Goal: Book appointment/travel/reservation

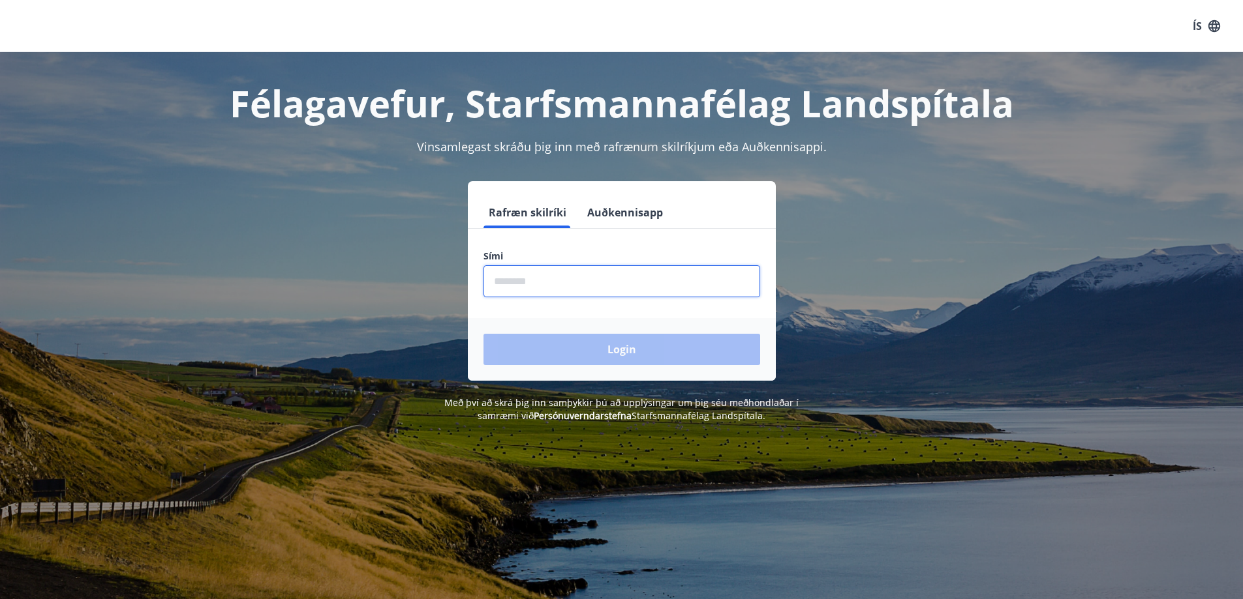
click at [513, 288] on input "phone" at bounding box center [621, 281] width 277 height 32
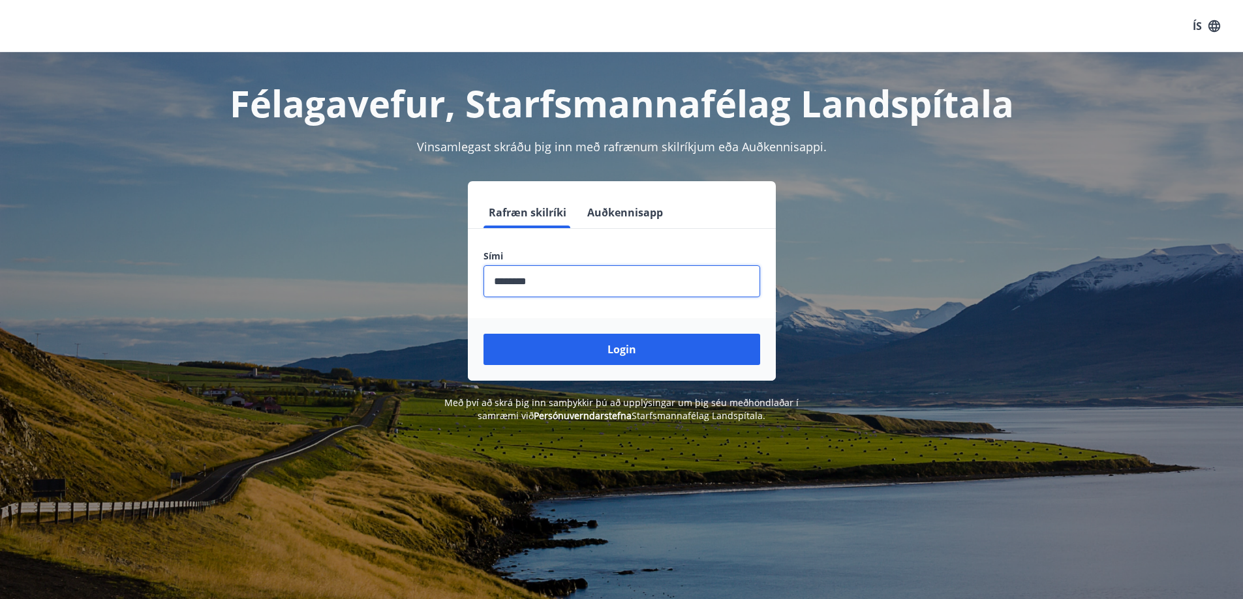
type input "********"
click at [588, 366] on div "Login" at bounding box center [622, 349] width 308 height 63
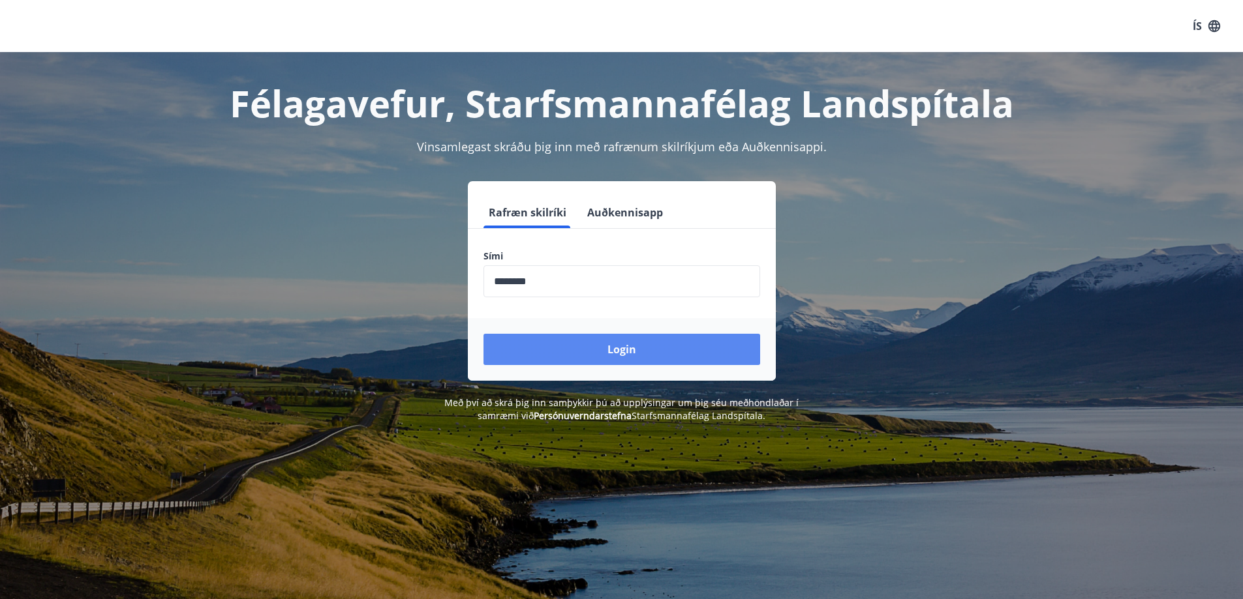
click at [623, 348] on button "Login" at bounding box center [621, 349] width 277 height 31
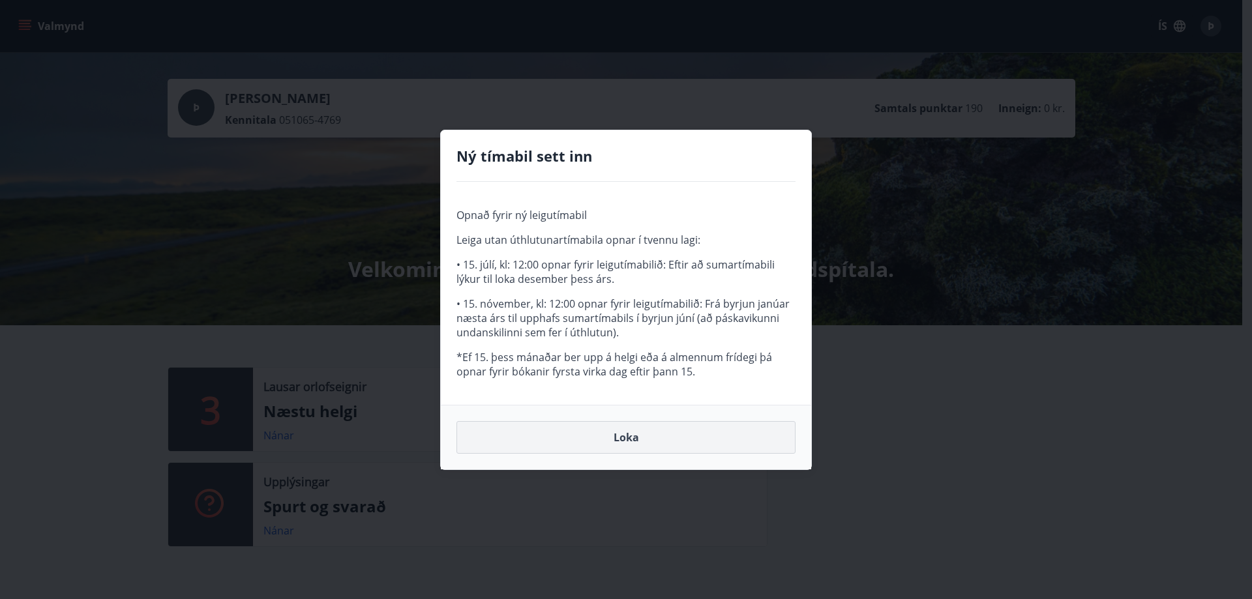
click at [628, 439] on button "Loka" at bounding box center [626, 437] width 339 height 33
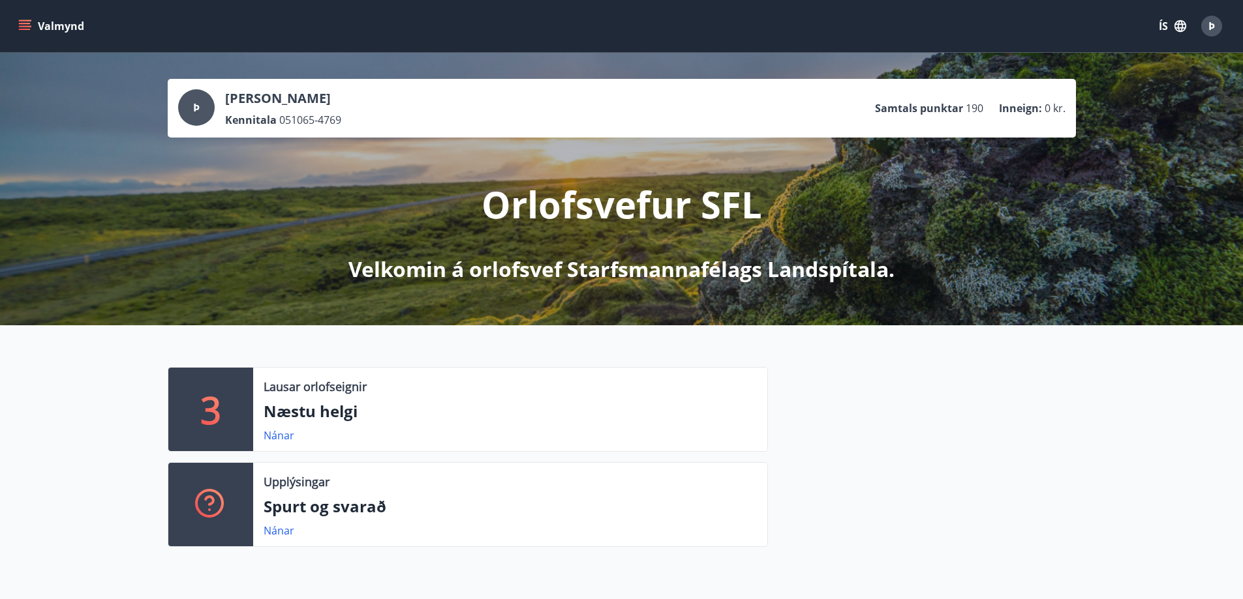
click at [325, 413] on p "Næstu helgi" at bounding box center [510, 411] width 493 height 22
click at [271, 438] on link "Nánar" at bounding box center [279, 436] width 31 height 14
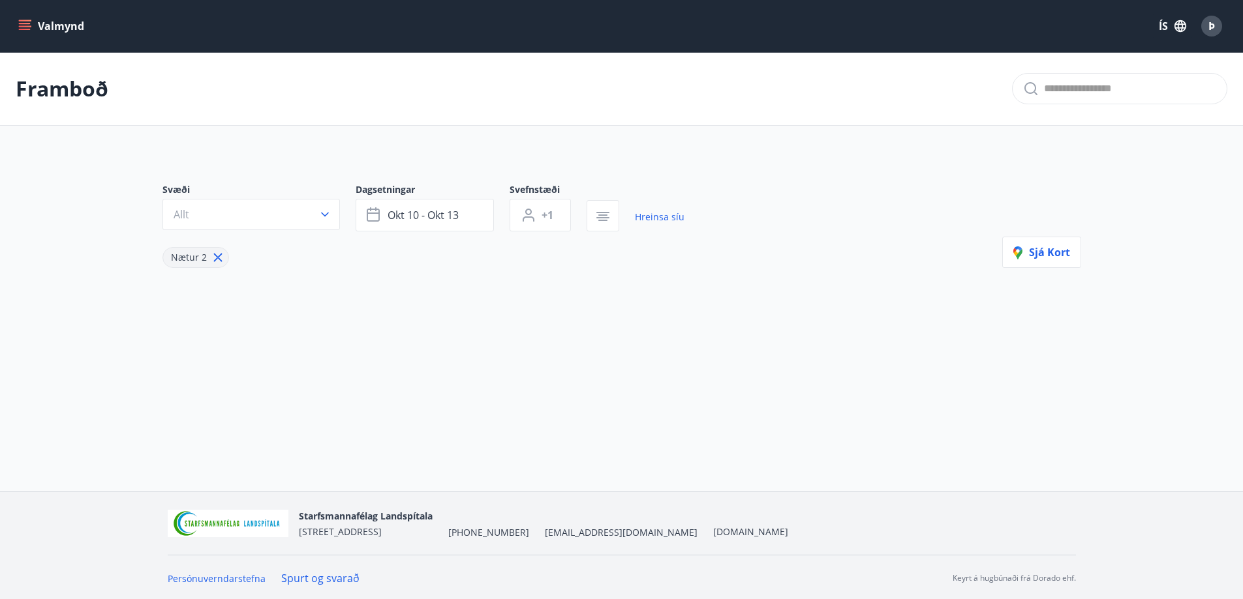
type input "*"
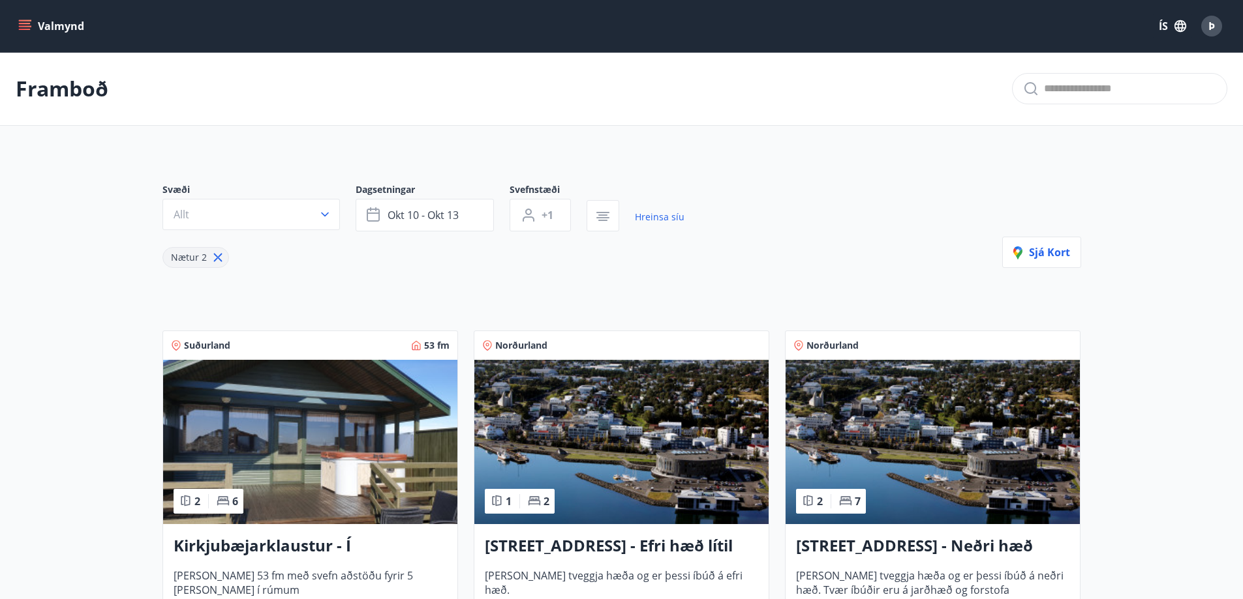
click at [96, 85] on p "Framboð" at bounding box center [62, 88] width 93 height 29
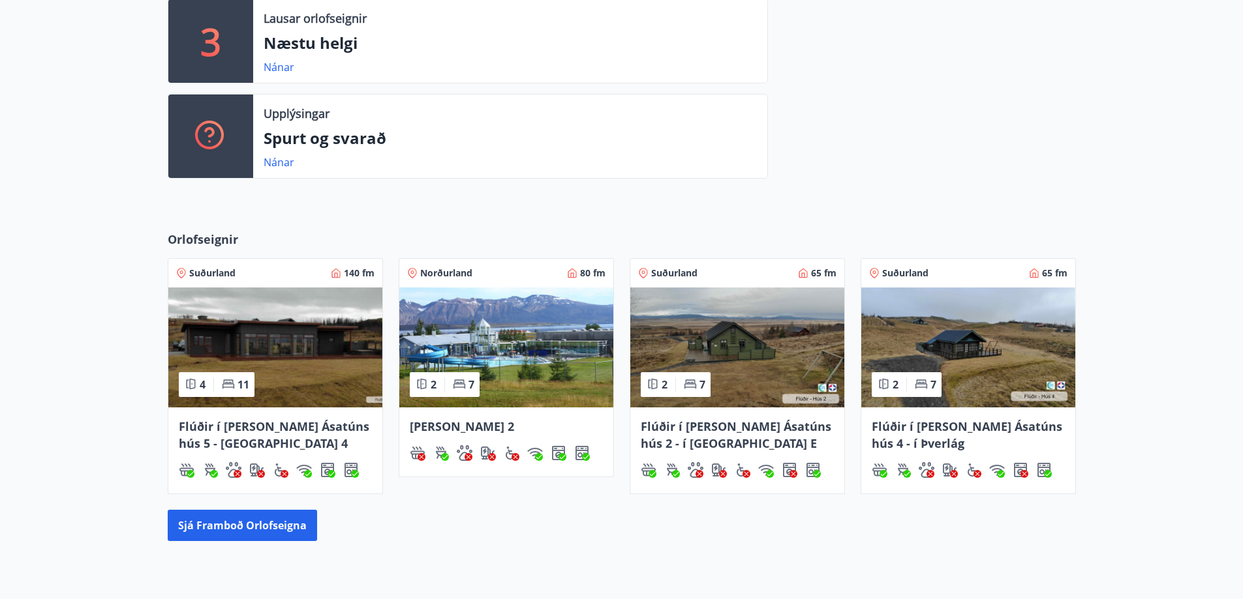
scroll to position [391, 0]
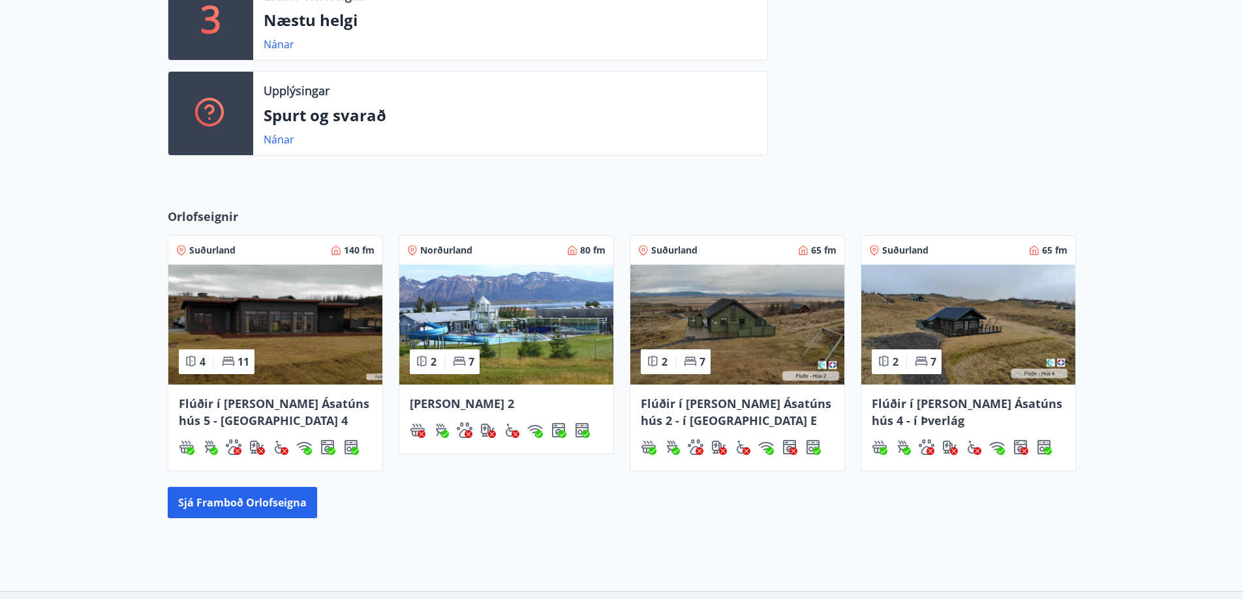
click at [500, 326] on img at bounding box center [506, 325] width 214 height 120
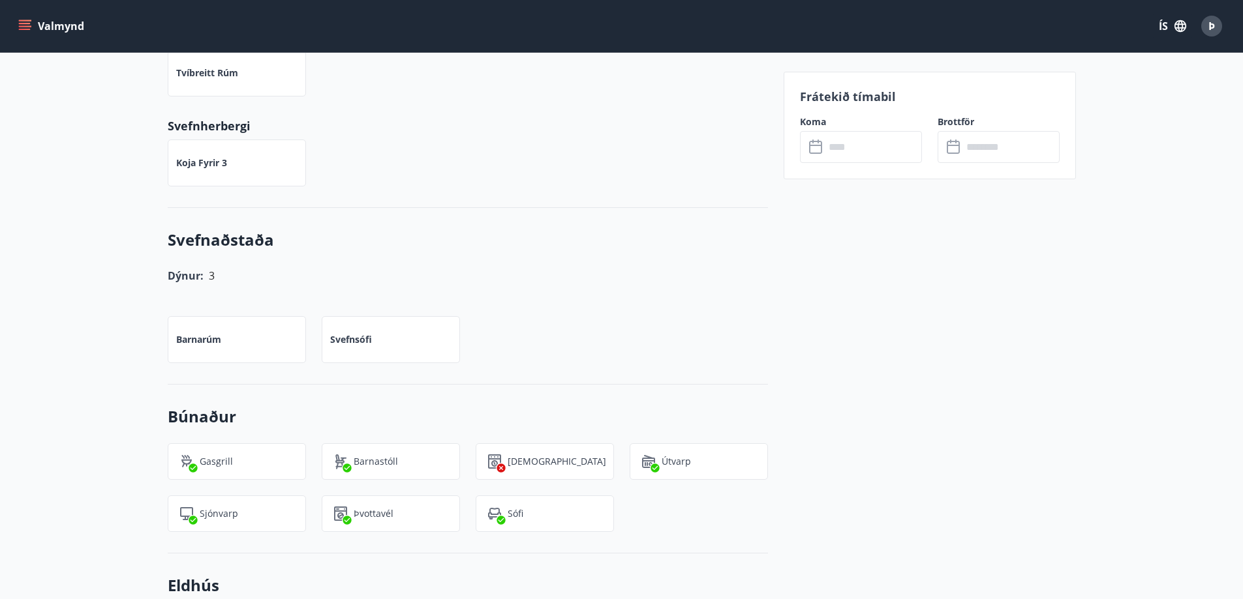
scroll to position [783, 0]
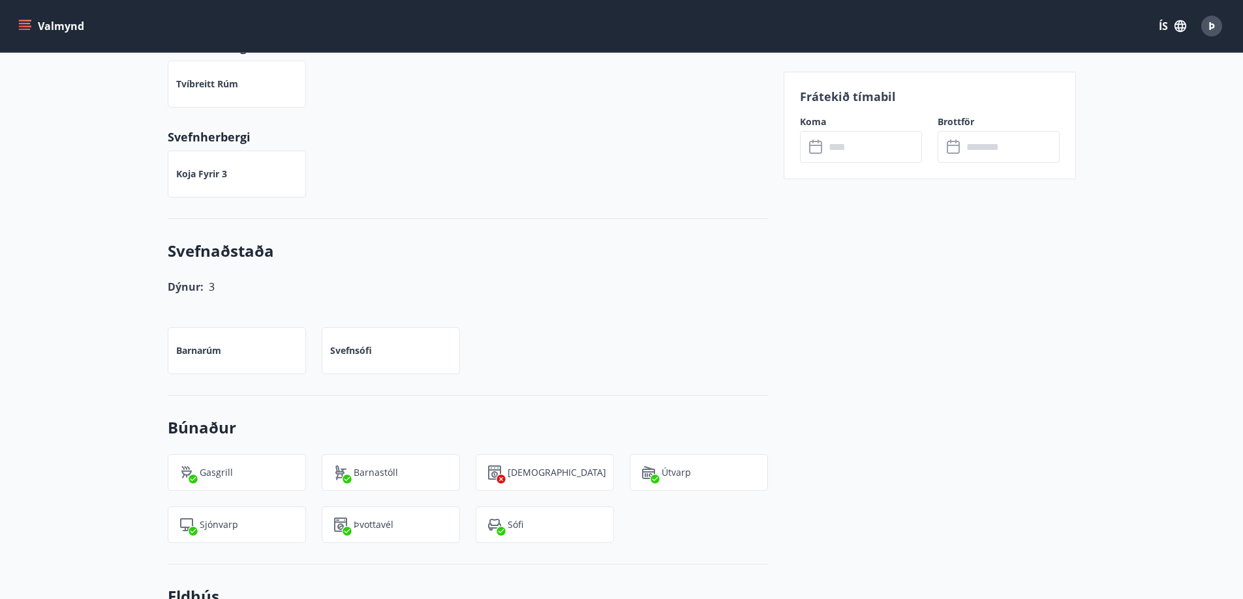
click at [843, 138] on input "text" at bounding box center [872, 147] width 97 height 32
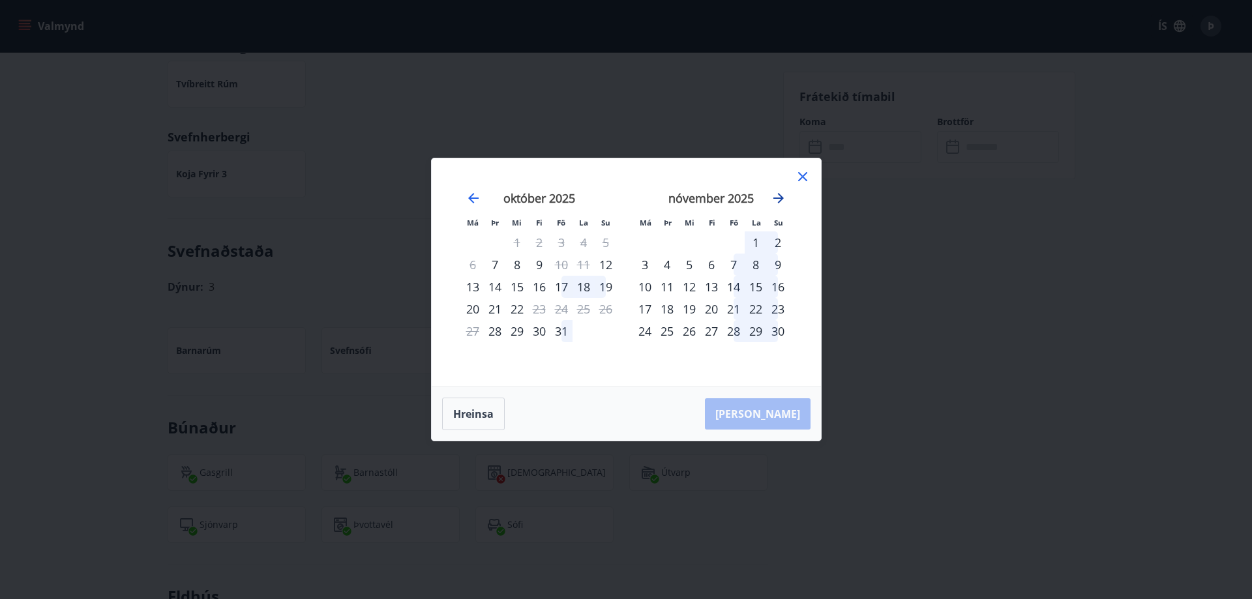
click at [780, 197] on icon "Move forward to switch to the next month." at bounding box center [779, 198] width 16 height 16
click at [779, 196] on icon "Move forward to switch to the next month." at bounding box center [779, 198] width 16 height 16
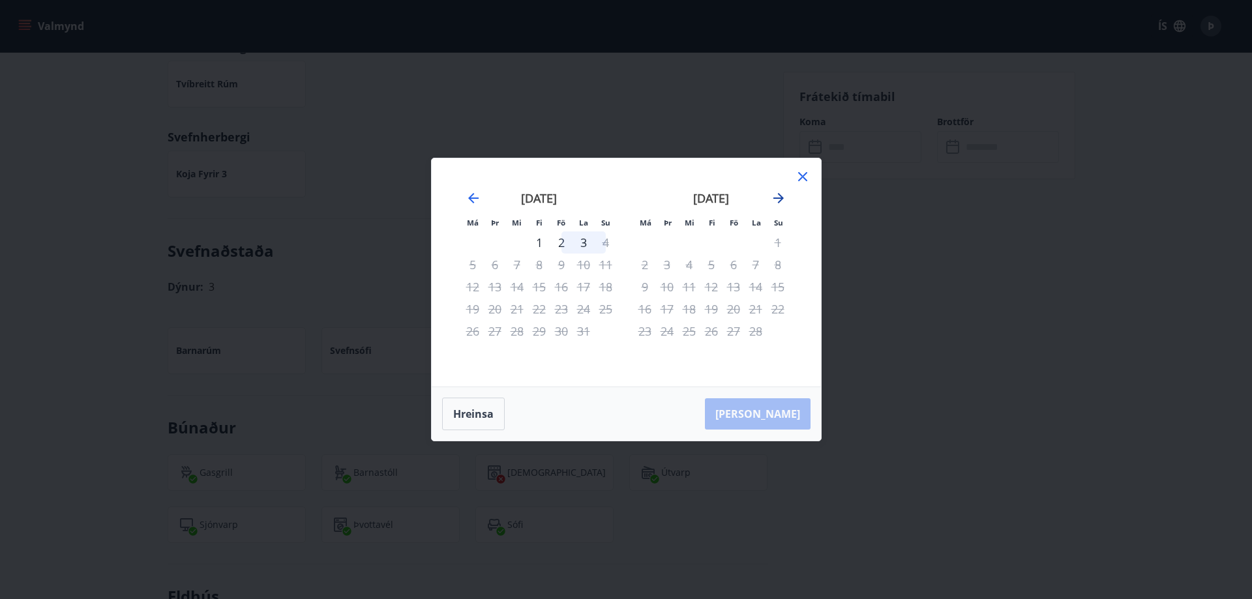
click at [779, 196] on icon "Move forward to switch to the next month." at bounding box center [779, 198] width 16 height 16
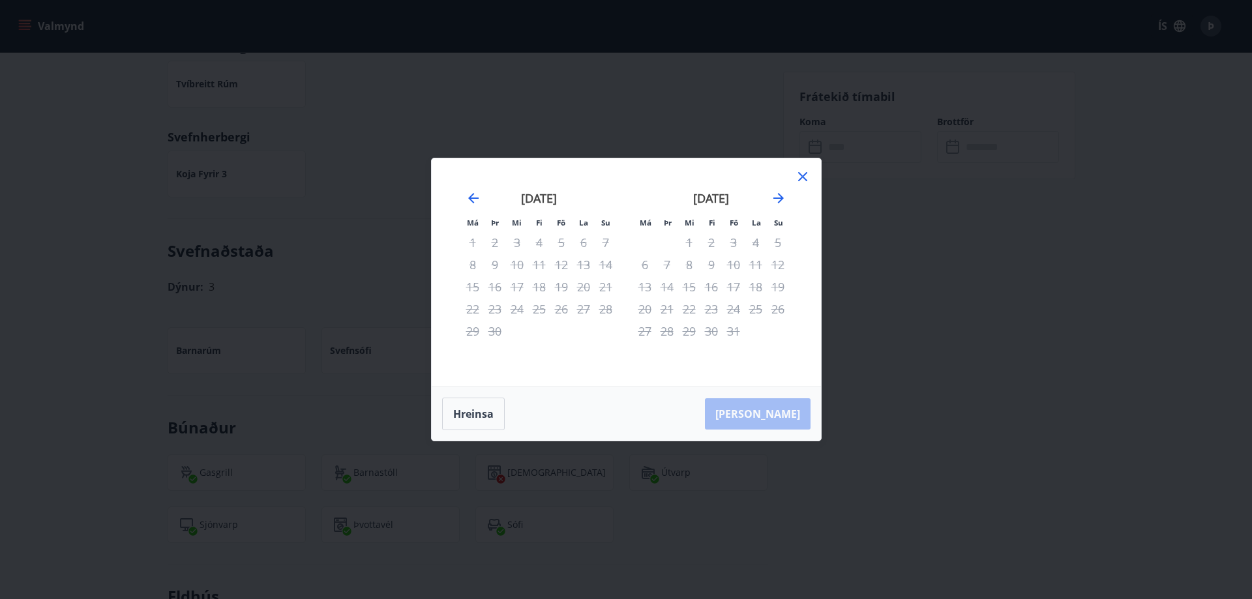
click at [485, 202] on div "júní 2026" at bounding box center [539, 202] width 155 height 57
click at [476, 200] on icon "Move backward to switch to the previous month." at bounding box center [474, 198] width 16 height 16
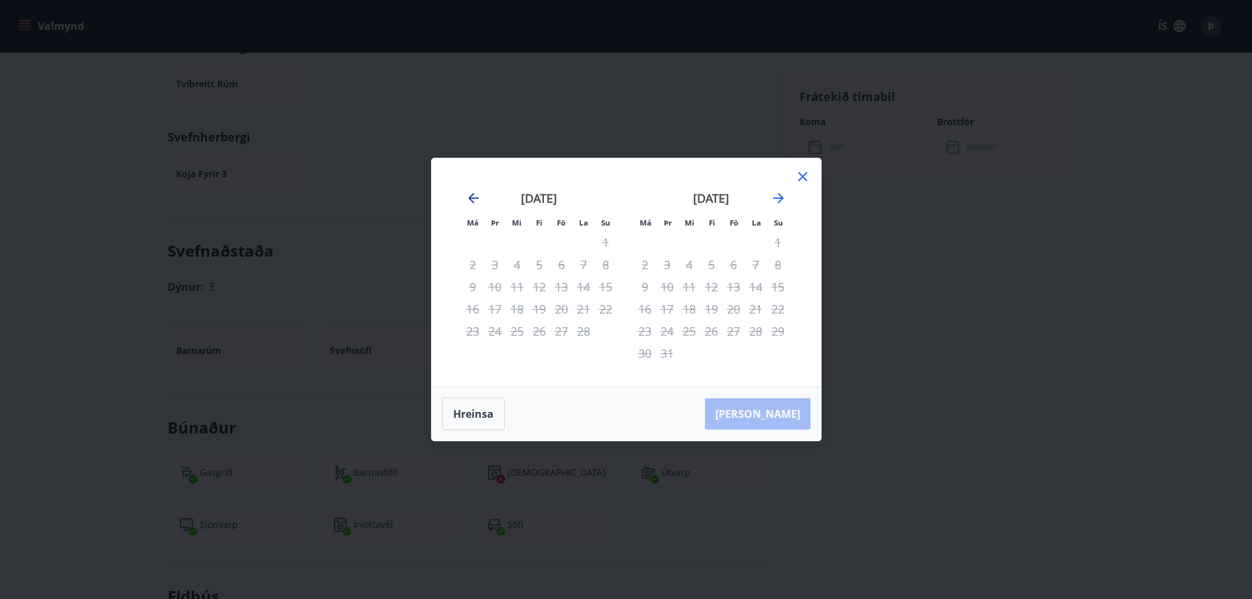
click at [476, 200] on icon "Move backward to switch to the previous month." at bounding box center [474, 198] width 16 height 16
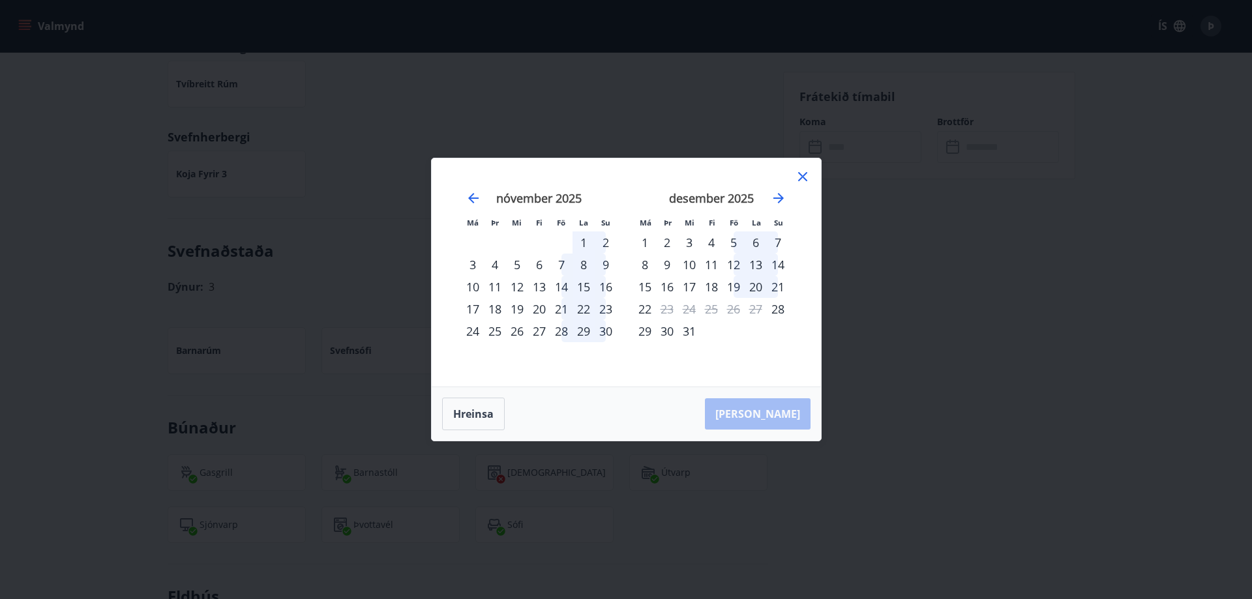
click at [806, 174] on icon at bounding box center [803, 177] width 16 height 16
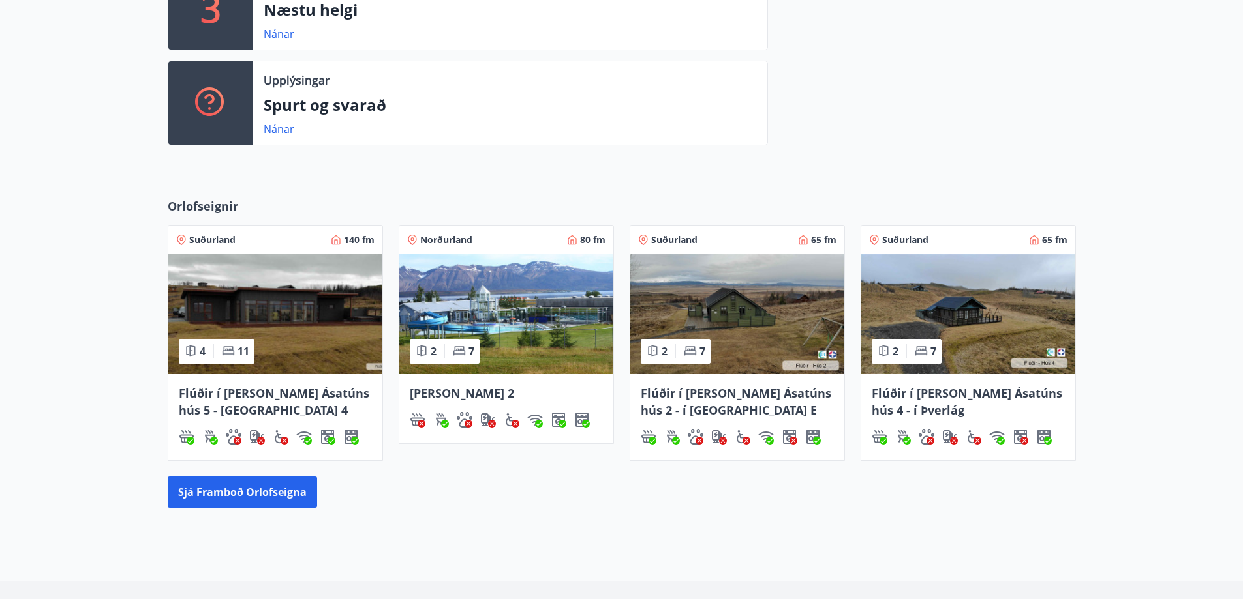
scroll to position [467, 0]
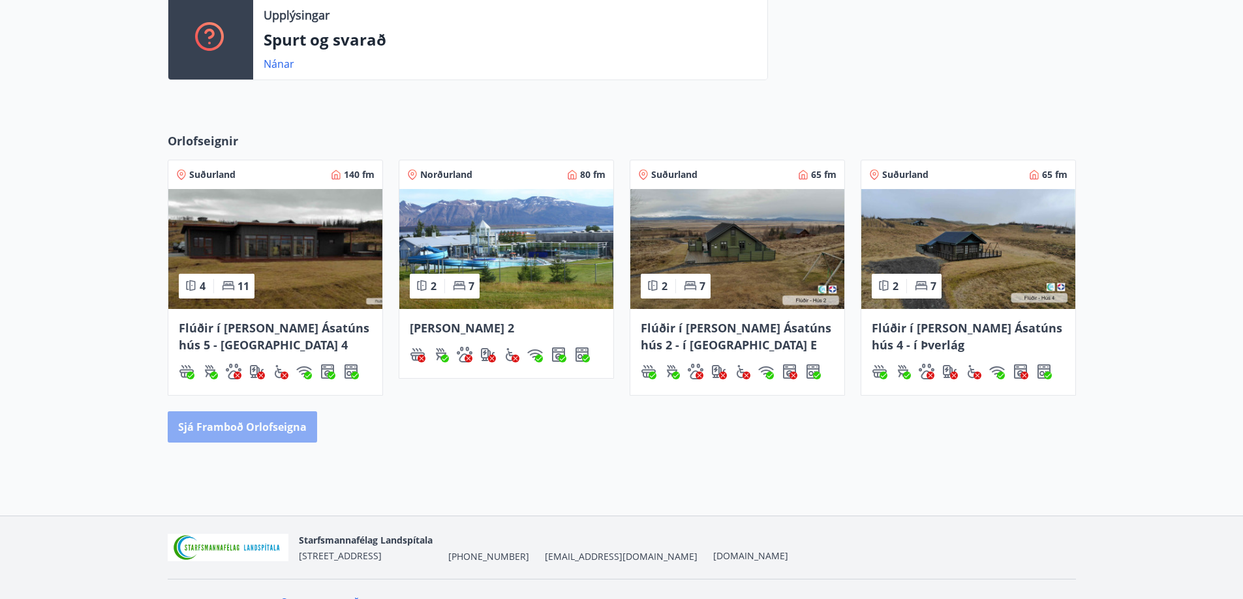
click at [251, 433] on button "Sjá framboð orlofseigna" at bounding box center [242, 427] width 149 height 31
